Goal: Transaction & Acquisition: Book appointment/travel/reservation

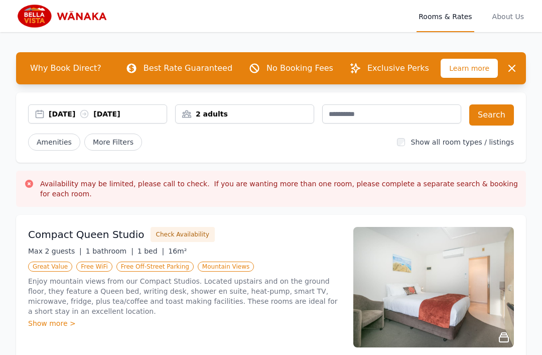
click at [269, 117] on div "2 adults" at bounding box center [245, 114] width 138 height 10
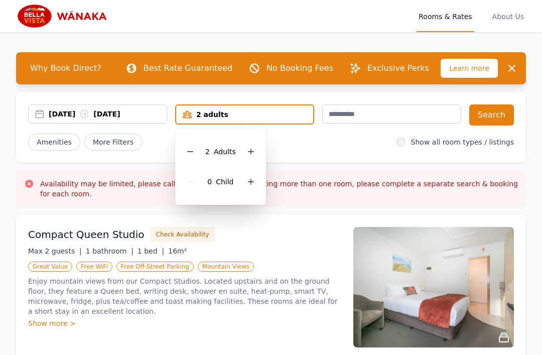
click at [249, 151] on icon at bounding box center [251, 151] width 8 height 8
click at [250, 152] on icon at bounding box center [251, 151] width 8 height 8
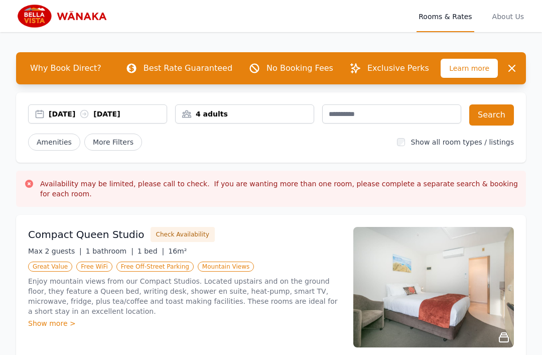
click at [498, 113] on button "Search" at bounding box center [491, 114] width 45 height 21
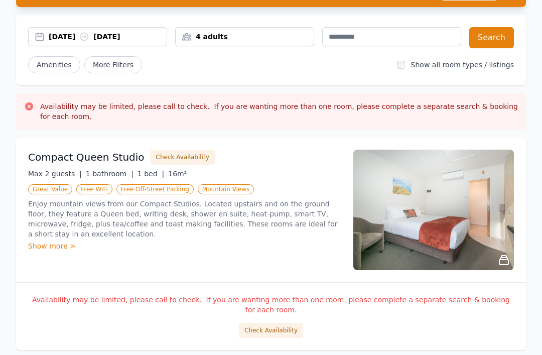
scroll to position [80, 0]
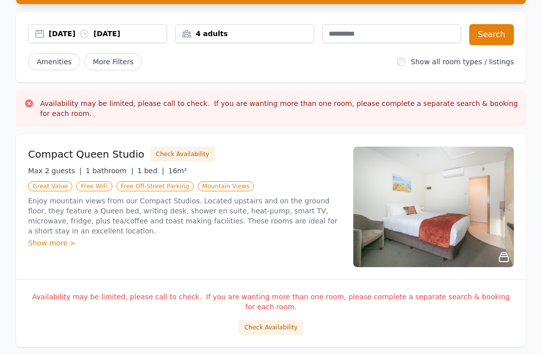
click at [281, 320] on button "Check Availability" at bounding box center [271, 327] width 64 height 15
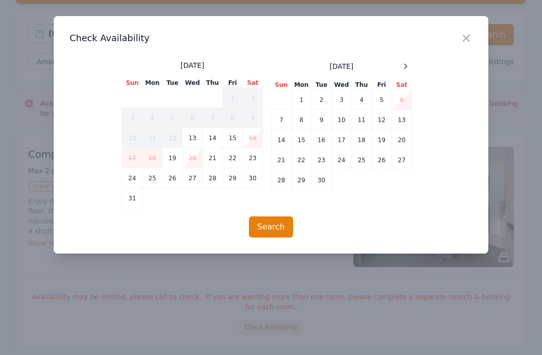
click at [213, 139] on td "14" at bounding box center [213, 138] width 20 height 20
click at [232, 134] on td "15" at bounding box center [233, 138] width 20 height 20
click at [232, 136] on td "15" at bounding box center [233, 138] width 20 height 20
click at [235, 134] on td "15" at bounding box center [233, 138] width 20 height 20
click at [234, 140] on td "15" at bounding box center [233, 138] width 20 height 20
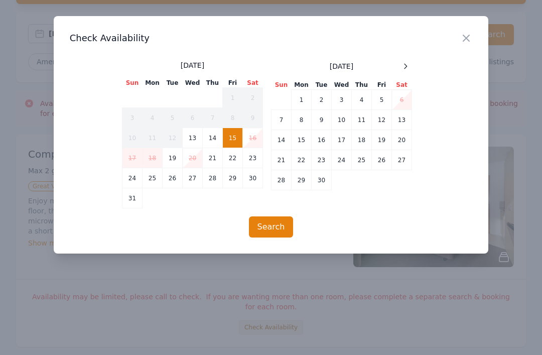
click at [236, 132] on td "15" at bounding box center [233, 138] width 20 height 20
click at [401, 71] on span at bounding box center [405, 66] width 12 height 12
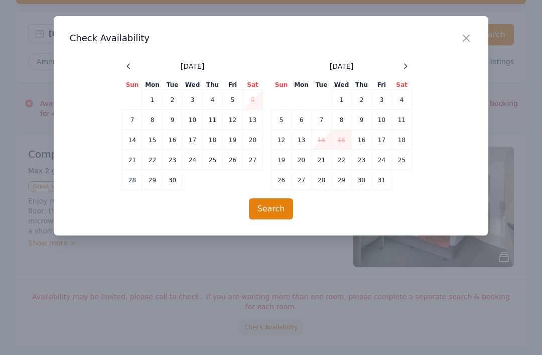
click at [414, 63] on div "[DATE] Sun Mon Tue Wed Thu Fri Sat 1 2 3 4 5 6 7 8 9 10 11 12 13 14 15 16 17 18…" at bounding box center [271, 125] width 298 height 130
click at [408, 71] on div at bounding box center [405, 66] width 12 height 12
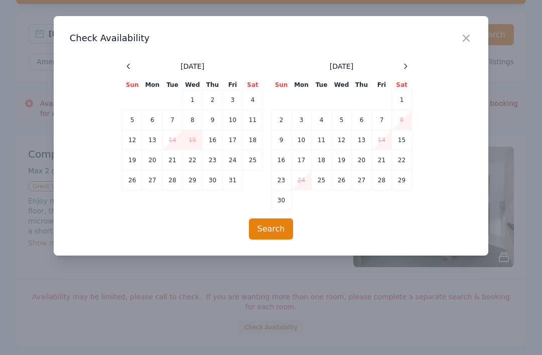
click at [405, 66] on icon at bounding box center [405, 66] width 8 height 8
click at [410, 69] on div at bounding box center [405, 66] width 12 height 12
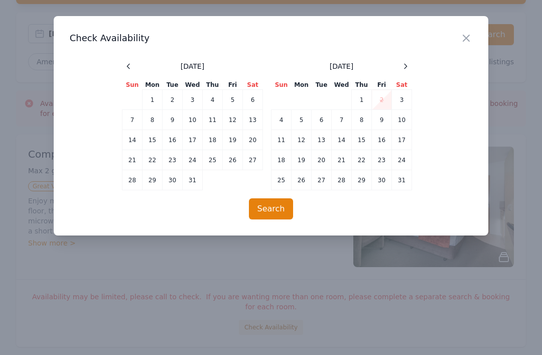
click at [342, 136] on td "14" at bounding box center [342, 140] width 20 height 20
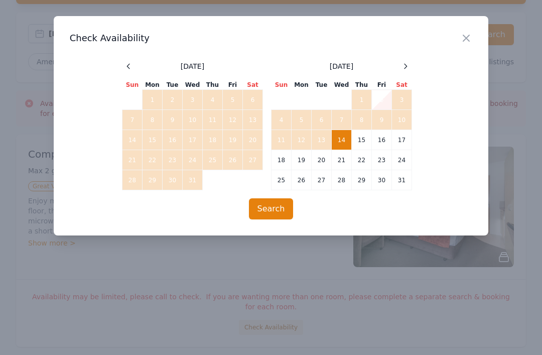
click at [343, 136] on td "14" at bounding box center [342, 140] width 20 height 20
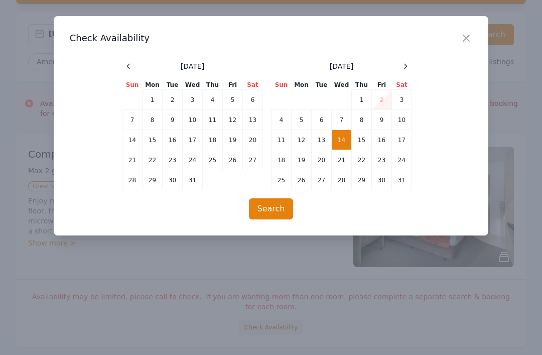
click at [363, 135] on td "15" at bounding box center [362, 140] width 20 height 20
click at [277, 211] on button "Search" at bounding box center [271, 208] width 45 height 21
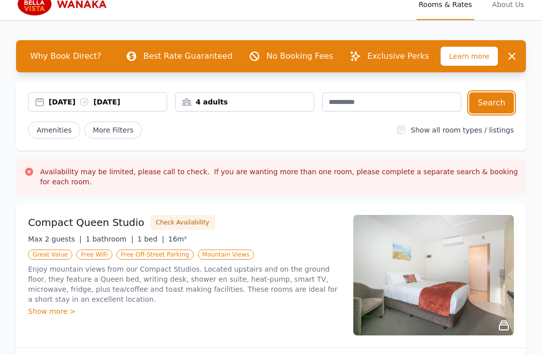
scroll to position [0, 0]
